Goal: Task Accomplishment & Management: Use online tool/utility

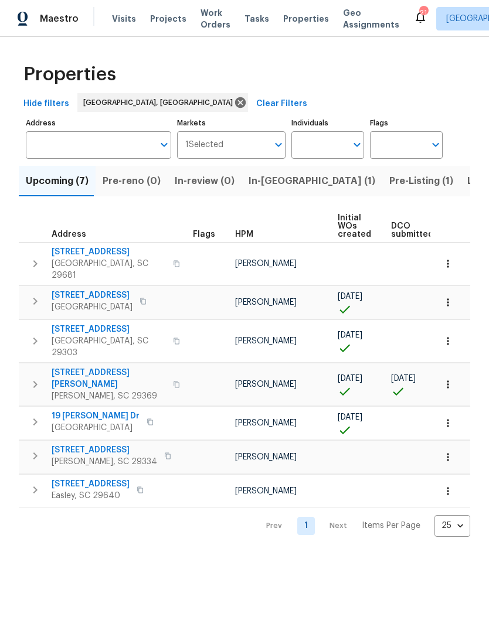
click at [467, 181] on span "Listed (30)" at bounding box center [492, 181] width 51 height 16
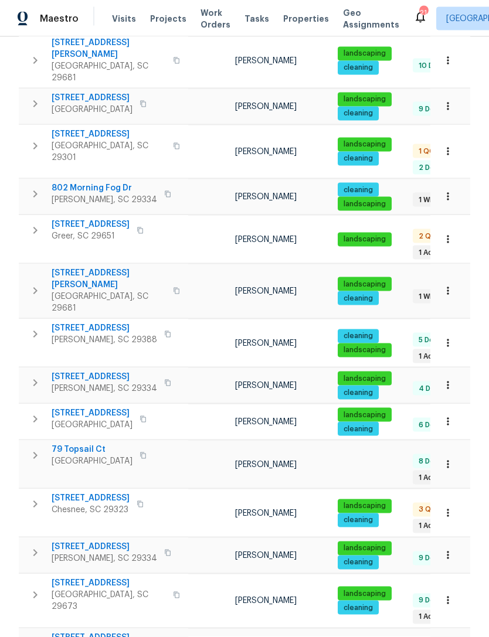
scroll to position [38, 0]
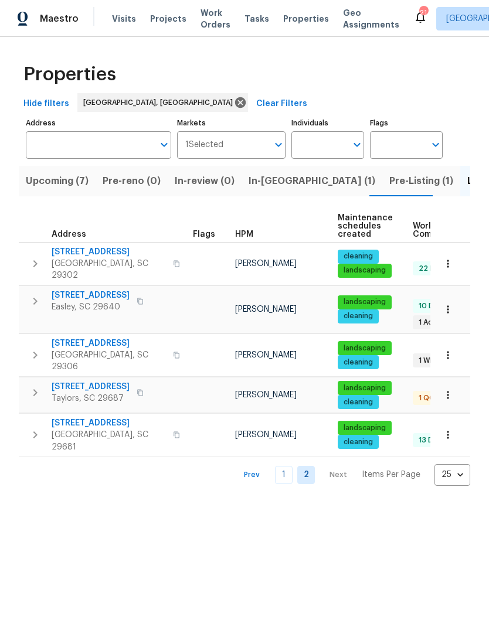
click at [279, 466] on link "1" at bounding box center [284, 475] width 18 height 18
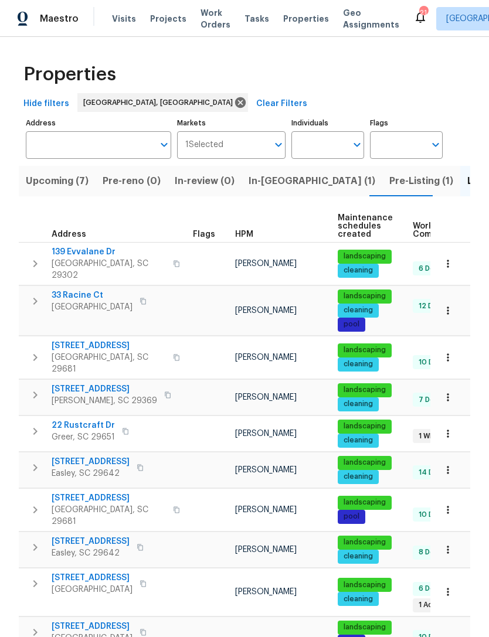
click at [258, 189] on span "In-[GEOGRAPHIC_DATA] (1)" at bounding box center [311, 181] width 127 height 16
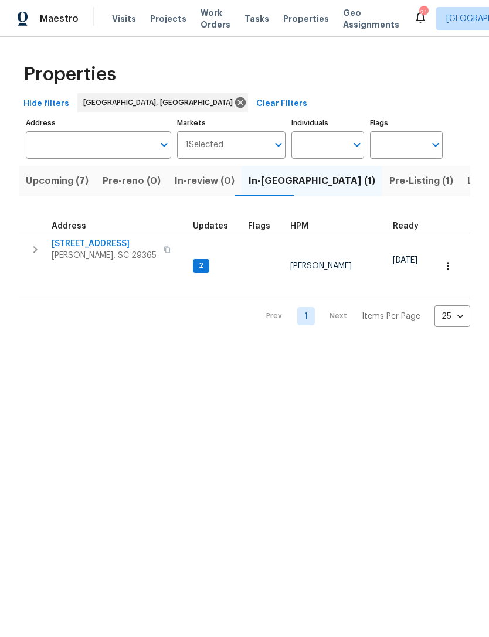
click at [389, 186] on span "Pre-Listing (1)" at bounding box center [421, 181] width 64 height 16
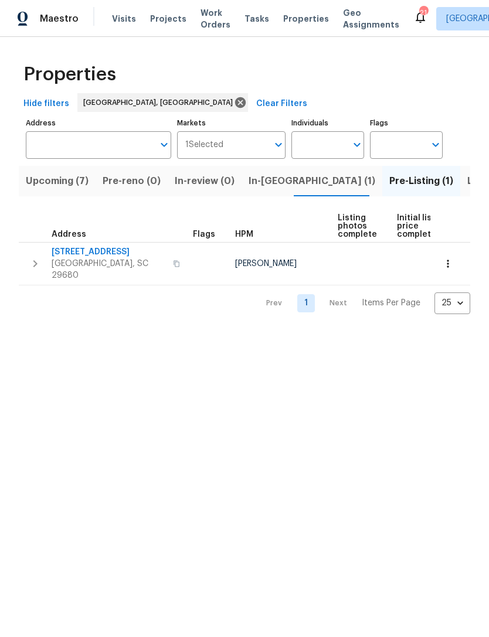
click at [460, 192] on button "Listed (30)" at bounding box center [492, 181] width 65 height 30
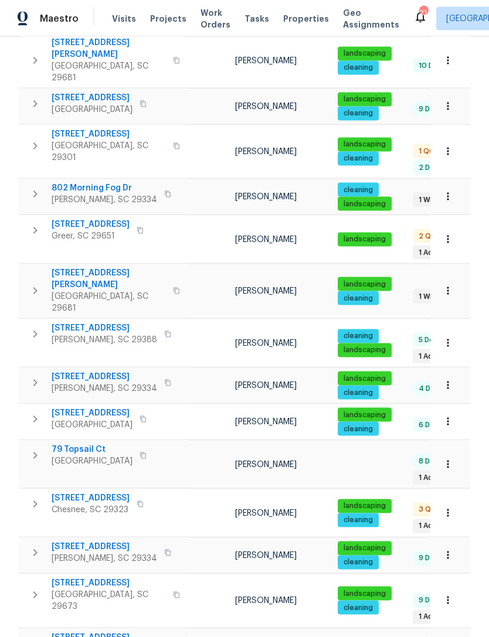
scroll to position [38, 0]
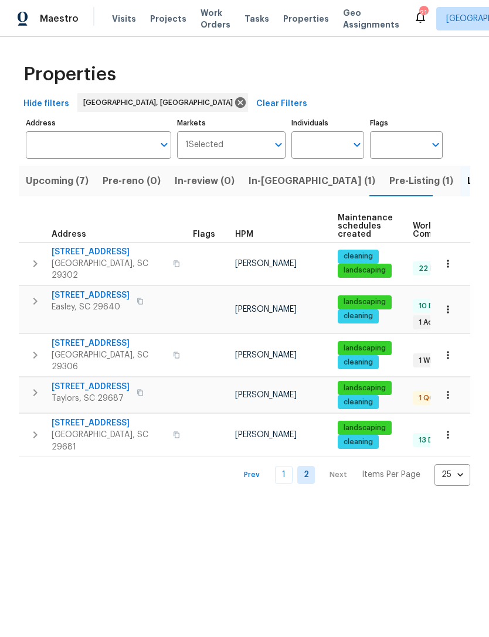
click at [71, 190] on button "Upcoming (7)" at bounding box center [57, 181] width 77 height 30
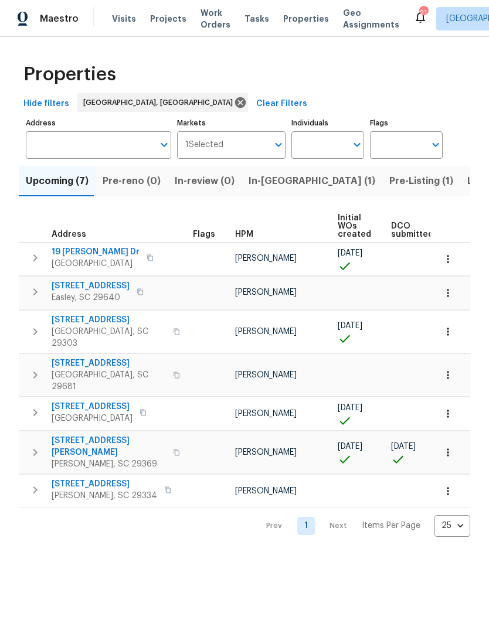
click at [389, 188] on span "Pre-Listing (1)" at bounding box center [421, 181] width 64 height 16
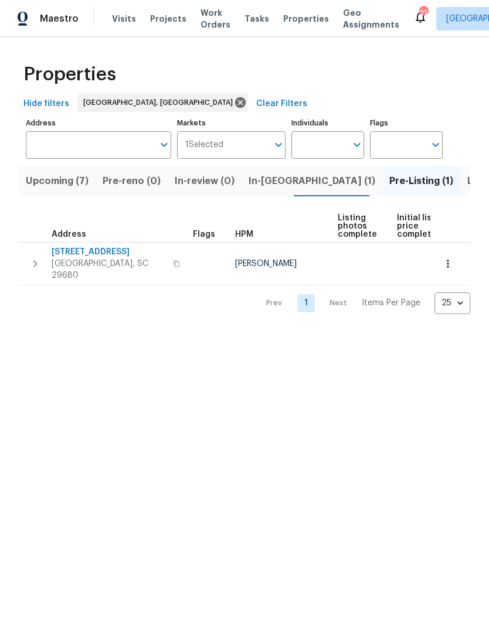
click at [263, 181] on span "In-[GEOGRAPHIC_DATA] (1)" at bounding box center [311, 181] width 127 height 16
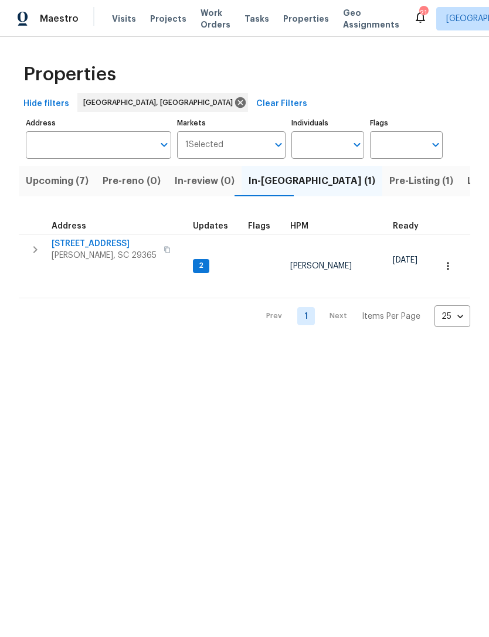
click at [389, 177] on span "Pre-Listing (1)" at bounding box center [421, 181] width 64 height 16
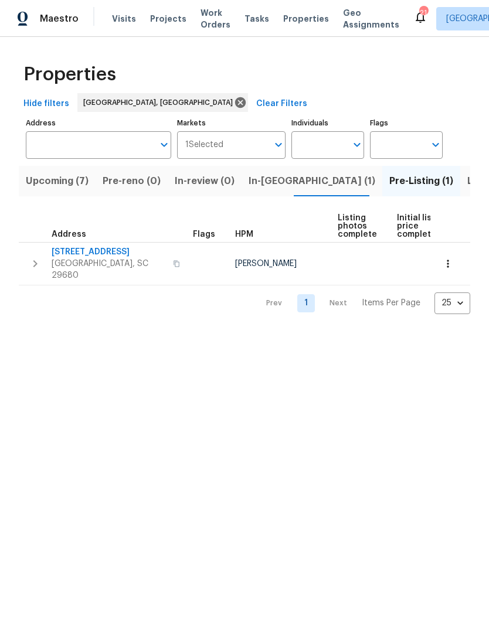
click at [467, 182] on span "Listed (30)" at bounding box center [492, 181] width 51 height 16
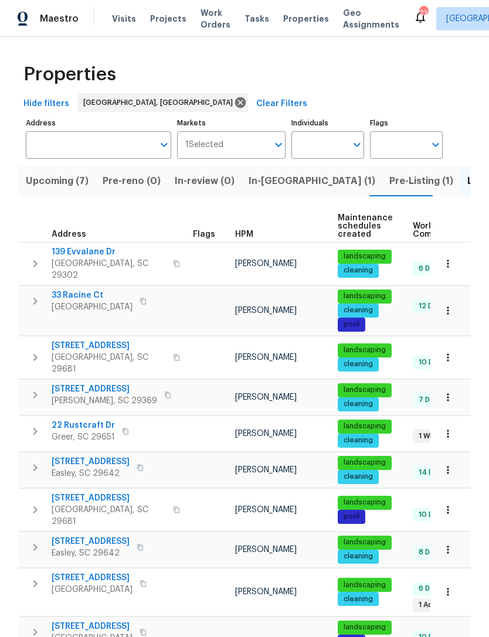
click at [94, 148] on input "Address" at bounding box center [90, 145] width 128 height 28
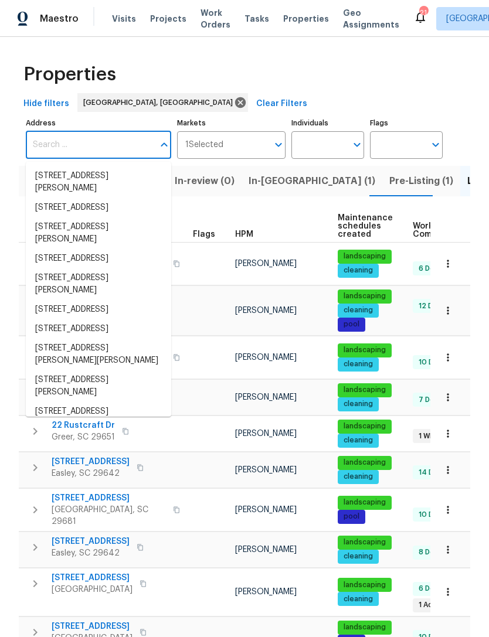
click at [403, 83] on div "Properties" at bounding box center [244, 75] width 451 height 38
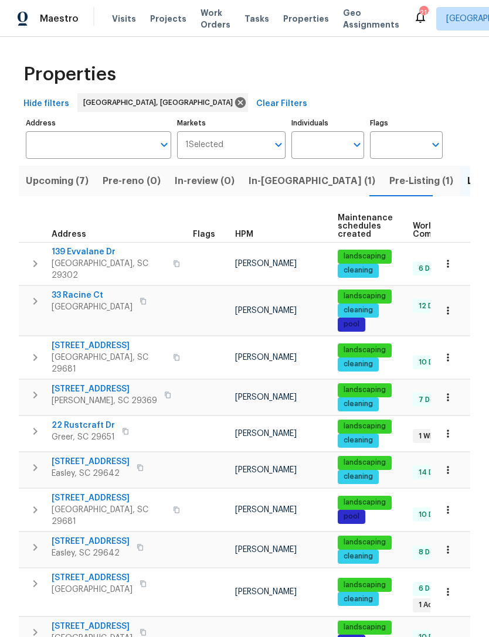
click at [105, 145] on input "Address" at bounding box center [90, 145] width 128 height 28
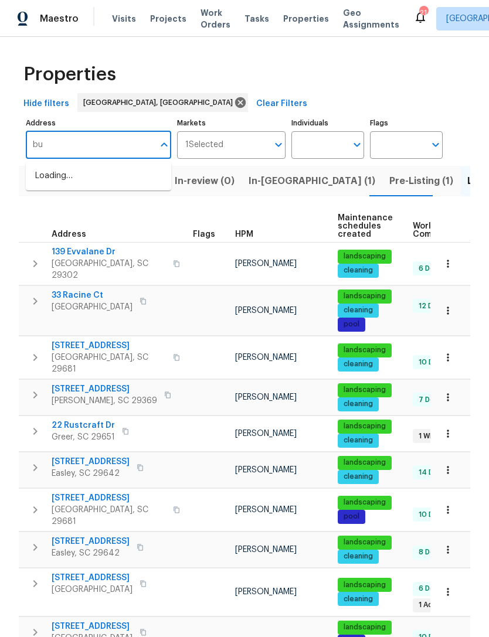
type input "b"
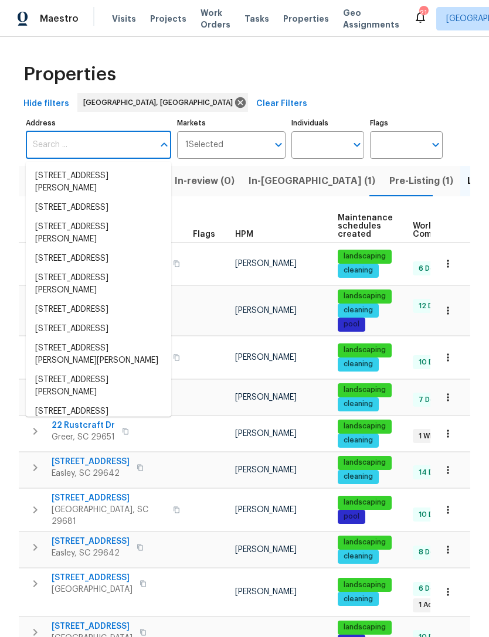
click at [163, 15] on span "Projects" at bounding box center [168, 19] width 36 height 12
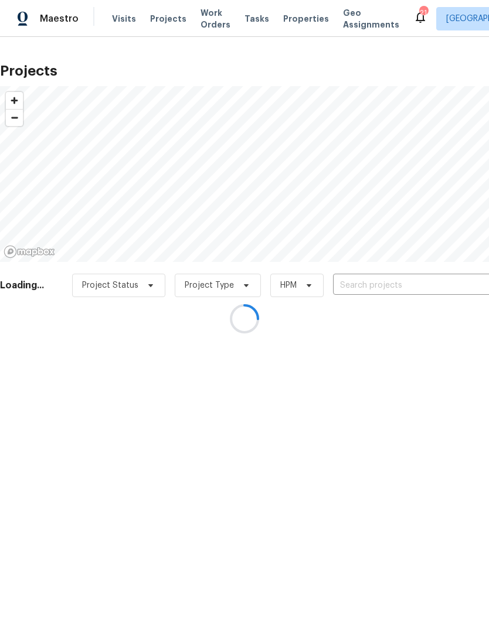
click at [366, 287] on div at bounding box center [244, 318] width 489 height 637
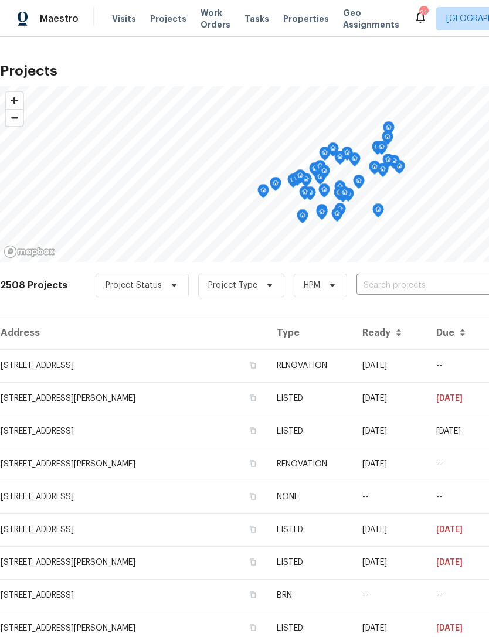
click at [374, 285] on input "text" at bounding box center [423, 286] width 134 height 18
type input "b"
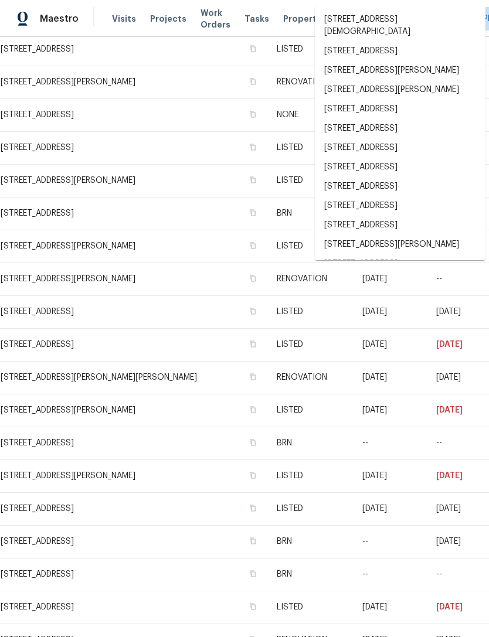
scroll to position [382, 0]
click at [168, 181] on td "[STREET_ADDRESS][PERSON_NAME]" at bounding box center [133, 180] width 267 height 33
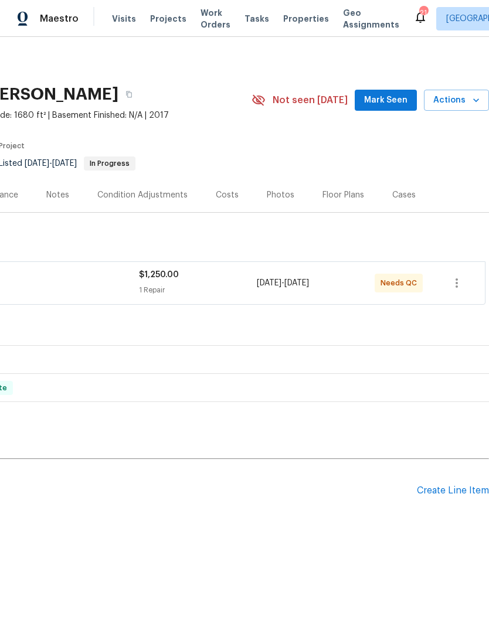
scroll to position [0, 173]
click at [454, 102] on span "Actions" at bounding box center [456, 100] width 46 height 15
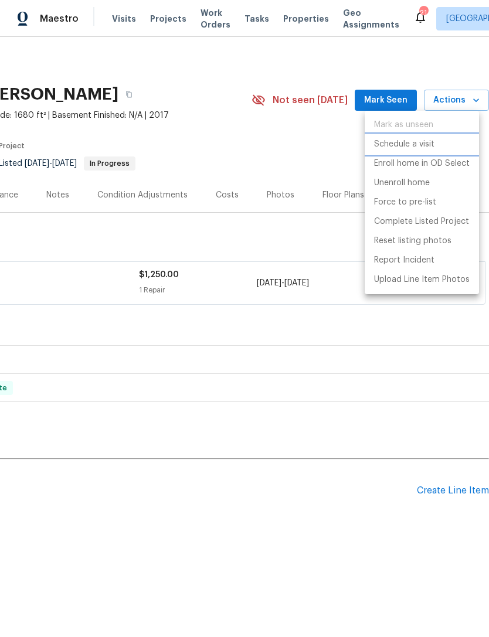
click at [431, 150] on p "Schedule a visit" at bounding box center [404, 144] width 60 height 12
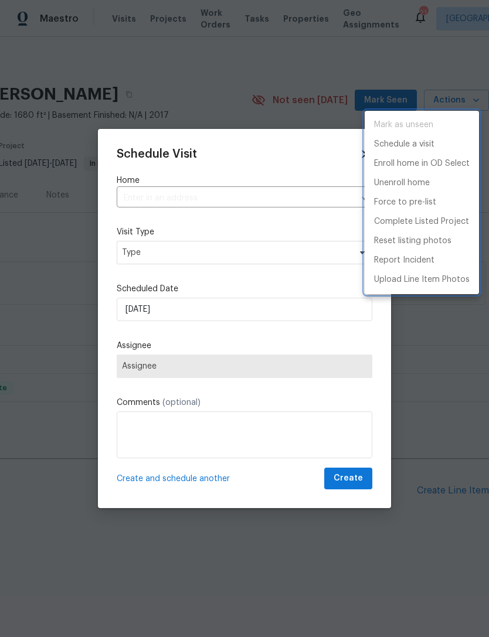
type input "[STREET_ADDRESS][PERSON_NAME]"
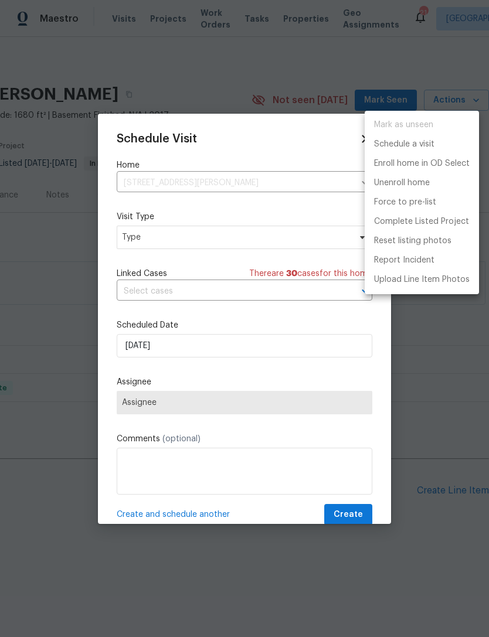
click at [164, 239] on div at bounding box center [244, 318] width 489 height 637
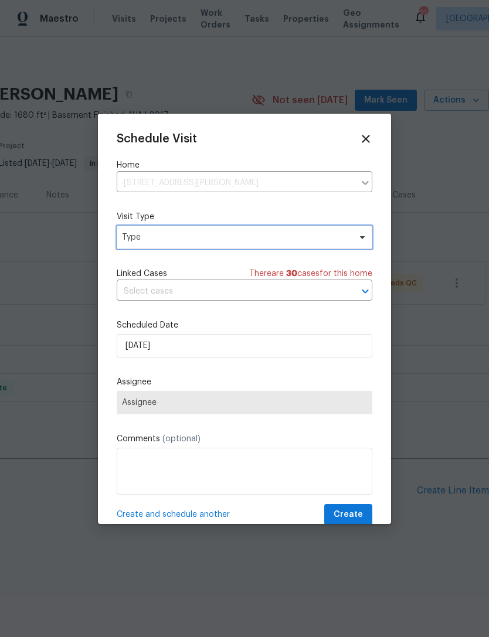
click at [353, 238] on span "Type" at bounding box center [245, 237] width 256 height 23
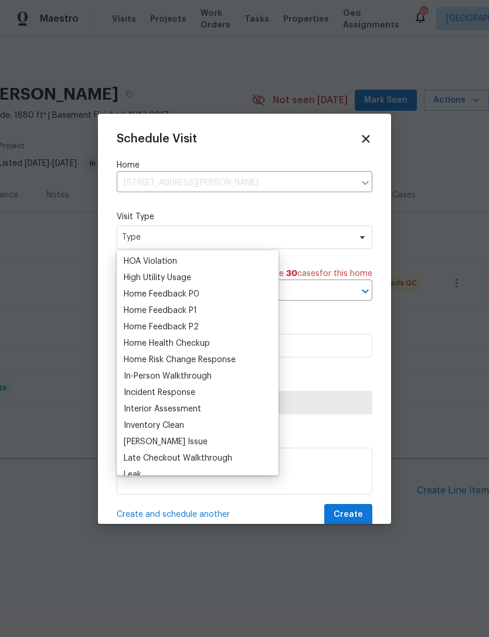
scroll to position [333, 0]
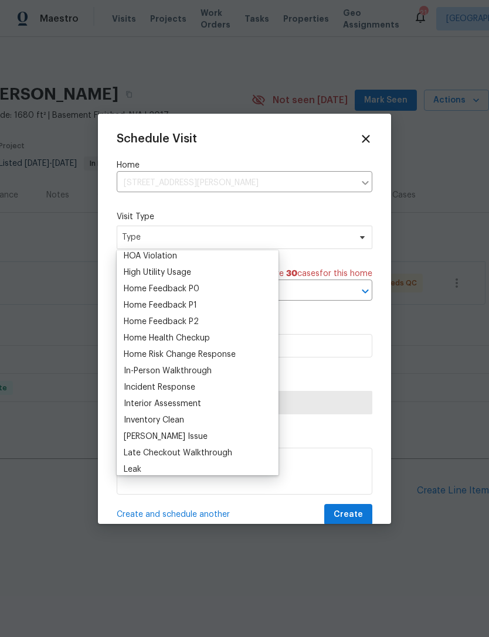
click at [190, 343] on div "Home Health Checkup" at bounding box center [167, 338] width 86 height 12
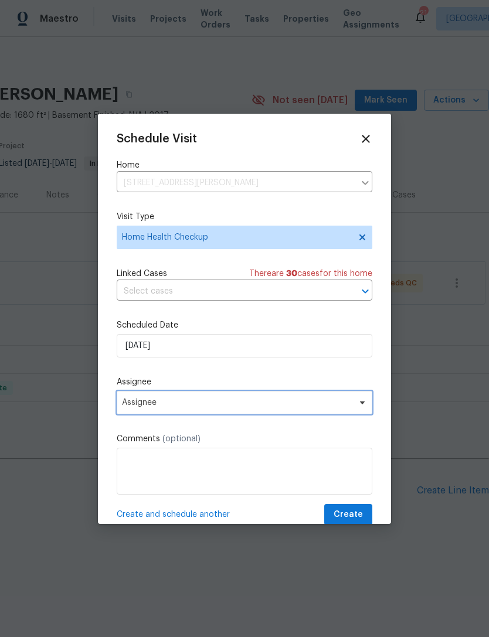
click at [199, 414] on span "Assignee" at bounding box center [245, 402] width 256 height 23
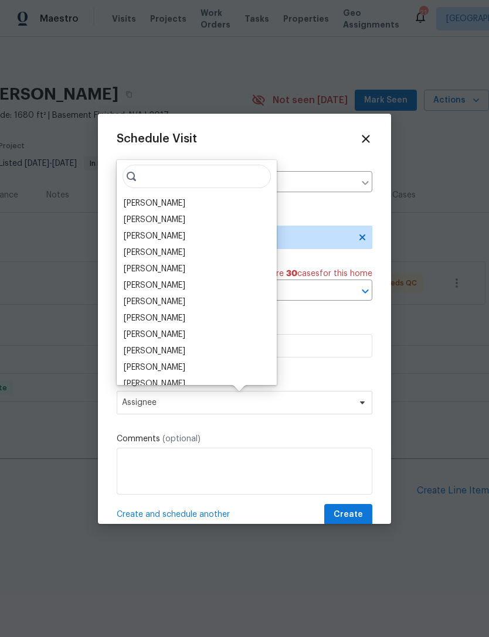
click at [174, 208] on div "[PERSON_NAME]" at bounding box center [155, 204] width 62 height 12
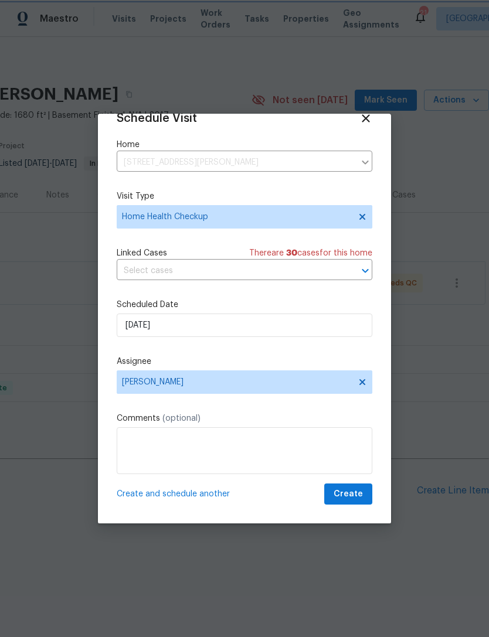
scroll to position [23, 0]
click at [352, 493] on span "Create" at bounding box center [347, 494] width 29 height 15
